Goal: Task Accomplishment & Management: Use online tool/utility

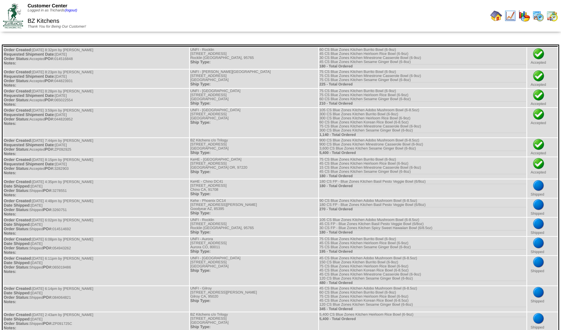
click at [497, 15] on img at bounding box center [496, 16] width 12 height 12
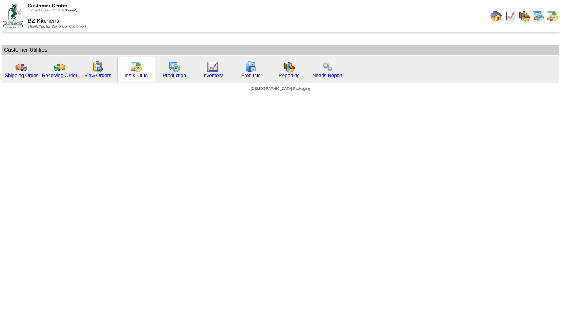
click at [134, 69] on img at bounding box center [136, 67] width 12 height 12
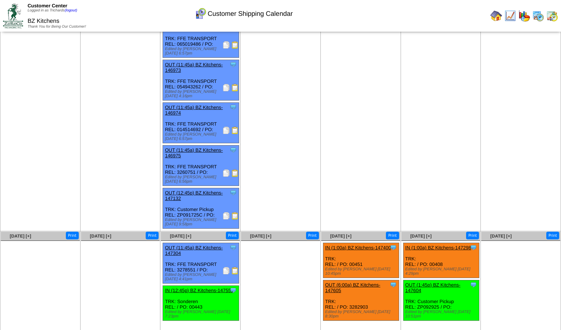
scroll to position [183, 0]
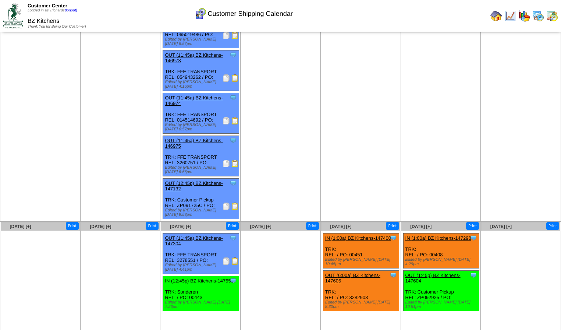
click at [193, 235] on link "OUT (11:45a) BZ Kitchens-147304" at bounding box center [194, 240] width 58 height 11
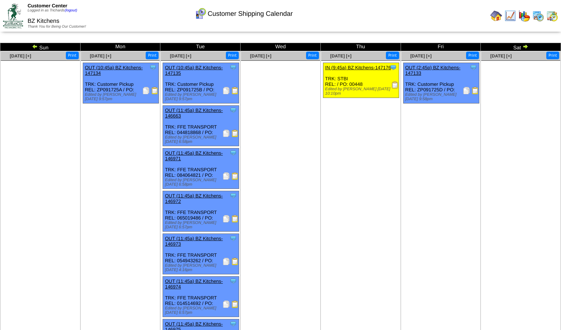
scroll to position [183, 0]
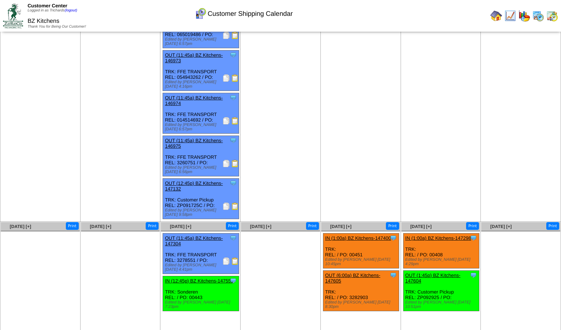
click at [195, 233] on div "Clone Item OUT (11:45a) BZ Kitchens-147304 BZ Kitchens ScheduleID: 147304 180 C…" at bounding box center [201, 253] width 76 height 40
click at [226, 257] on img at bounding box center [226, 260] width 7 height 7
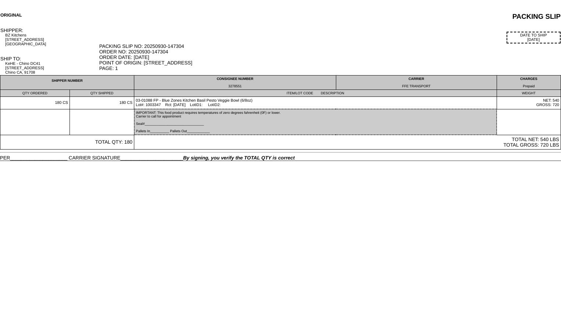
click at [232, 88] on div "3278551" at bounding box center [235, 86] width 199 height 4
copy div "3278551"
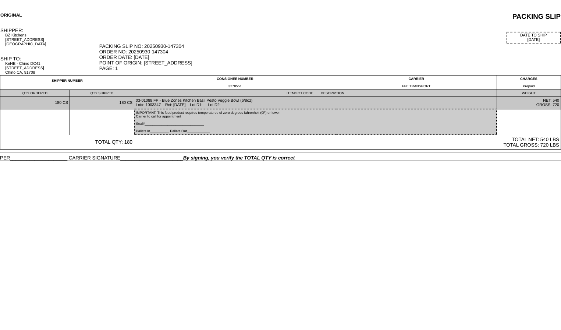
drag, startPoint x: 178, startPoint y: 107, endPoint x: 192, endPoint y: 108, distance: 14.7
click at [192, 108] on td "03-01088 FP - Blue Zones Kitchen Basil Pesto Veggie Bowl (6/8oz) Lot#: 1003347 …" at bounding box center [315, 103] width 363 height 13
copy td "09/03/25"
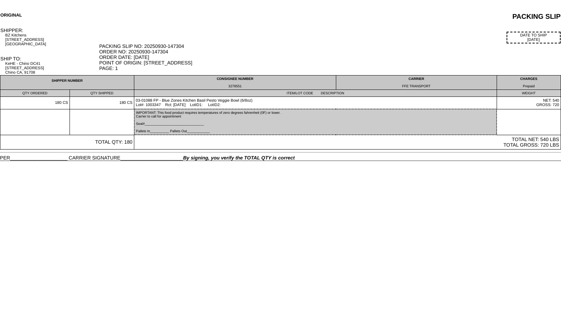
click at [234, 88] on div "3278551" at bounding box center [235, 86] width 199 height 4
copy div "3278551"
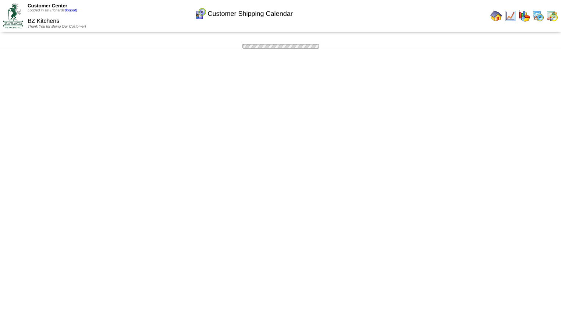
scroll to position [183, 0]
